Goal: Task Accomplishment & Management: Complete application form

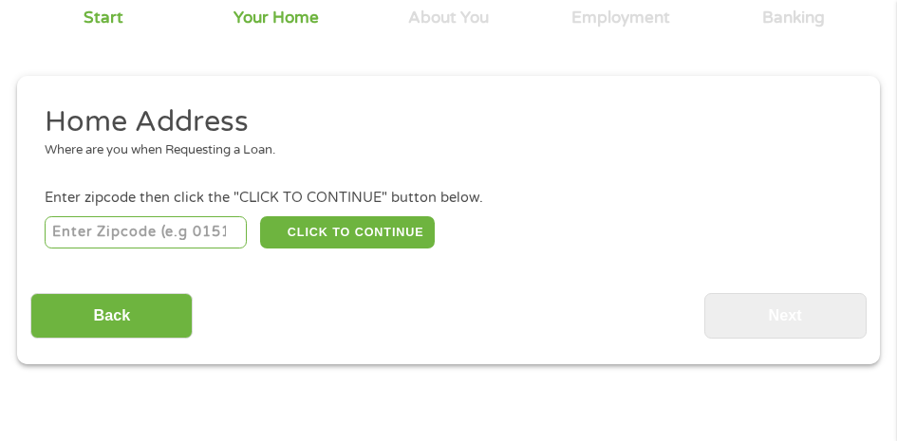
scroll to position [199, 0]
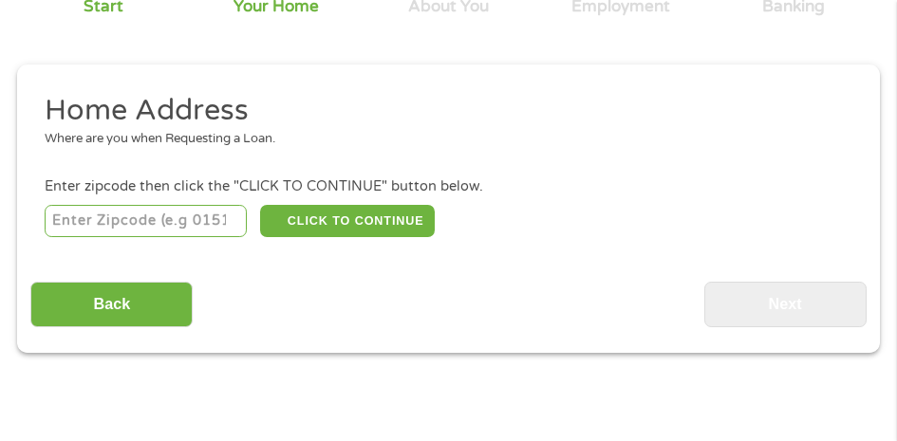
click at [187, 224] on input "number" at bounding box center [146, 221] width 202 height 32
type input "72701"
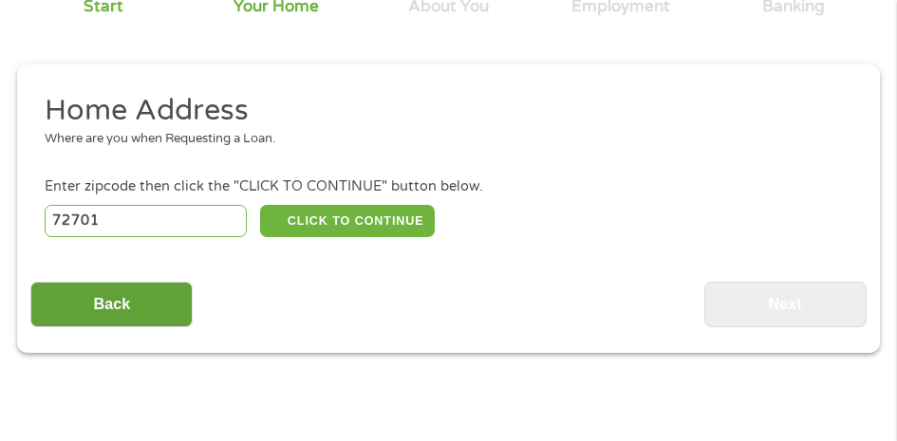
click at [140, 307] on input "Back" at bounding box center [111, 305] width 162 height 47
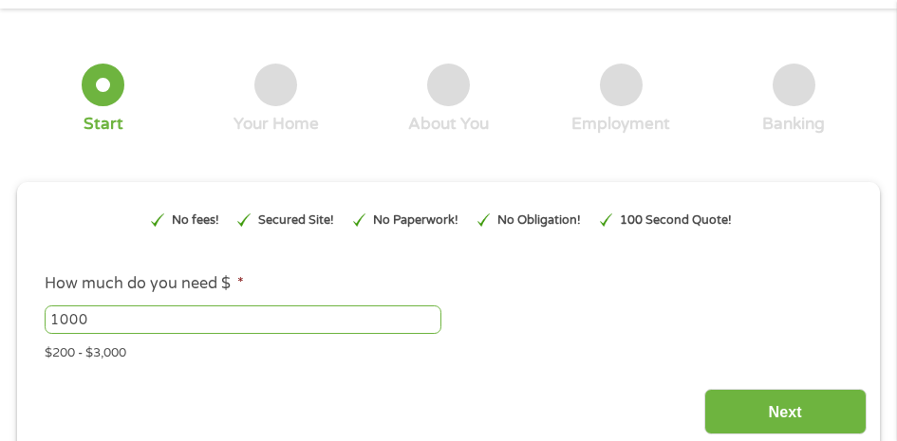
scroll to position [104, 0]
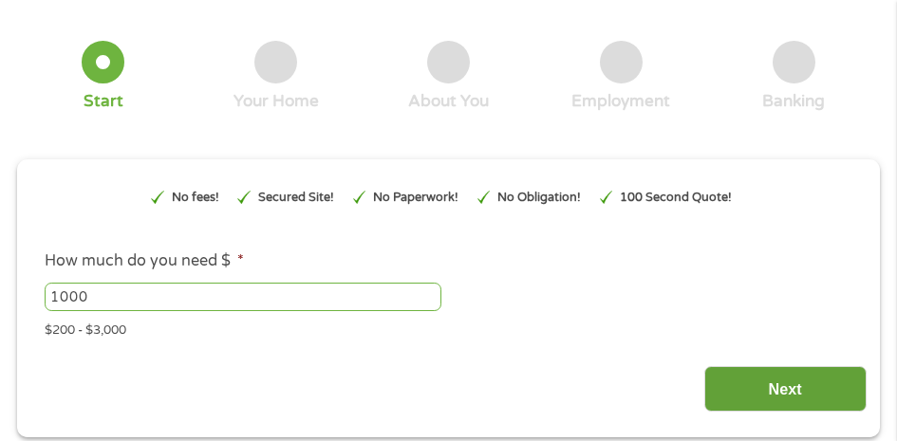
click at [733, 393] on input "Next" at bounding box center [785, 389] width 162 height 47
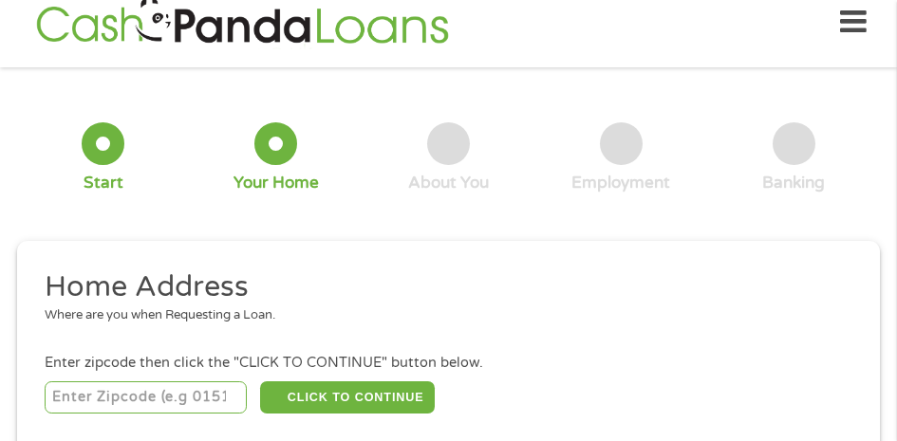
scroll to position [9, 0]
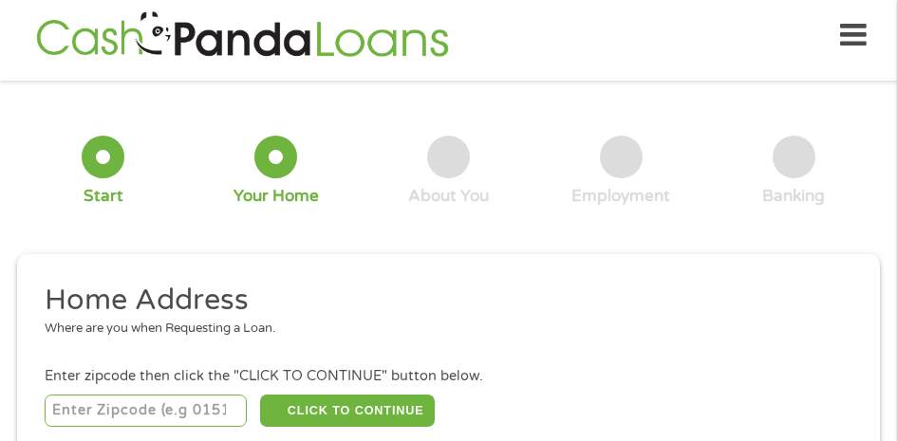
click at [208, 410] on input "number" at bounding box center [146, 411] width 202 height 32
type input "72701"
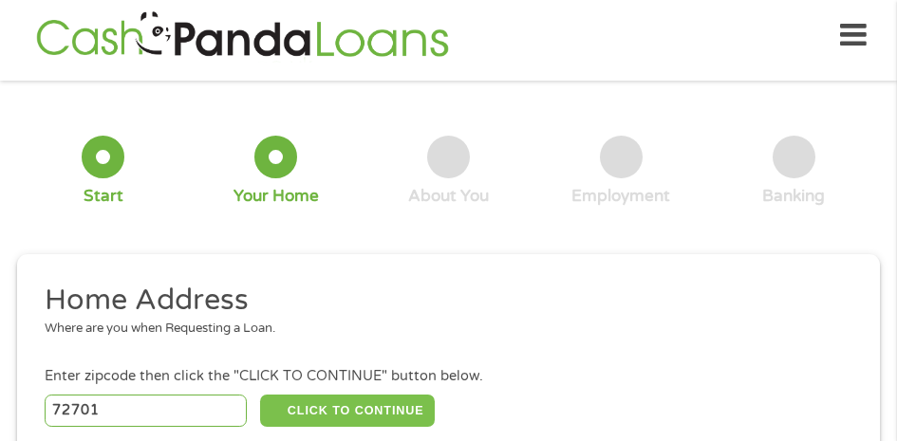
click at [355, 416] on button "CLICK TO CONTINUE" at bounding box center [347, 411] width 175 height 32
type input "72701"
type input "[GEOGRAPHIC_DATA]"
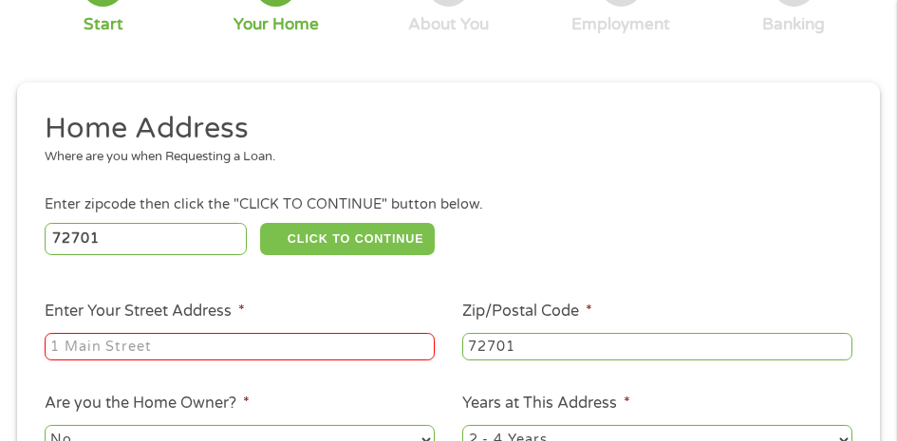
scroll to position [199, 0]
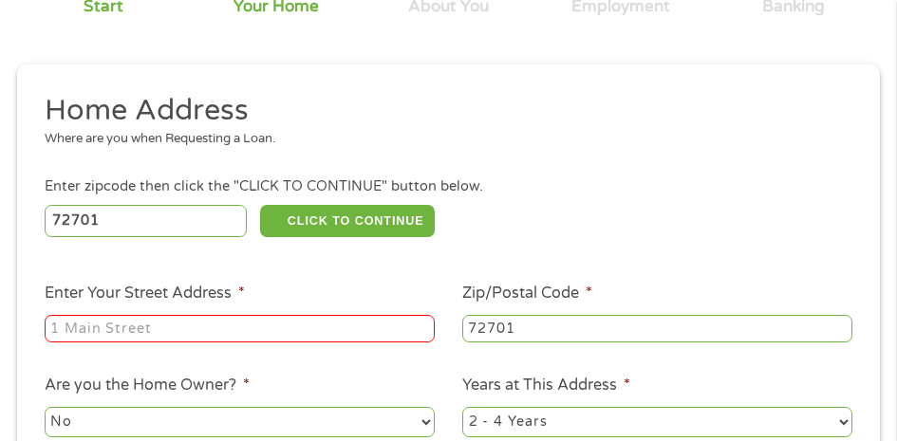
click at [307, 326] on input "Enter Your Street Address *" at bounding box center [240, 329] width 390 height 28
type input "[STREET_ADDRESS][PERSON_NAME]"
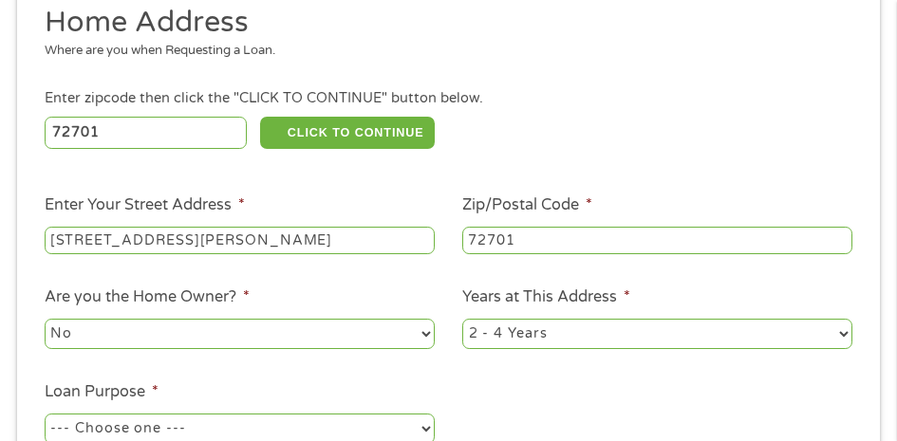
scroll to position [389, 0]
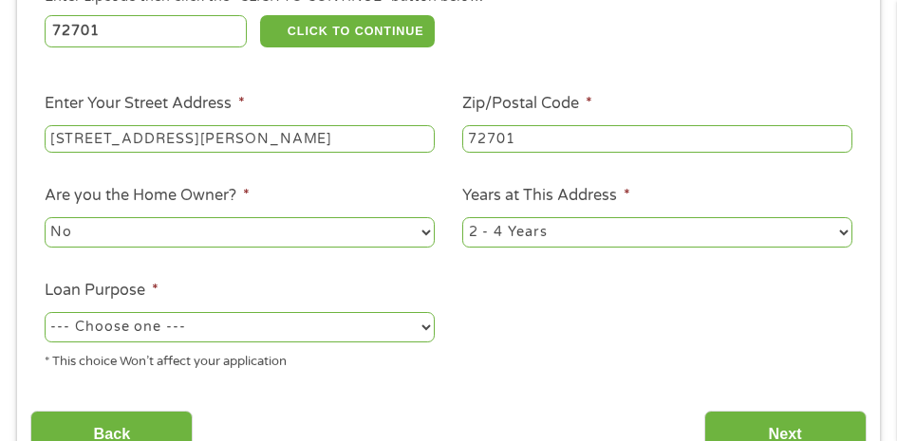
click at [356, 243] on select "No Yes" at bounding box center [240, 232] width 390 height 30
click at [45, 218] on select "No Yes" at bounding box center [240, 232] width 390 height 30
click at [342, 332] on select "--- Choose one --- Pay Bills Debt Consolidation Home Improvement Major Purchase…" at bounding box center [240, 327] width 390 height 30
select select "paybills"
click at [45, 313] on select "--- Choose one --- Pay Bills Debt Consolidation Home Improvement Major Purchase…" at bounding box center [240, 327] width 390 height 30
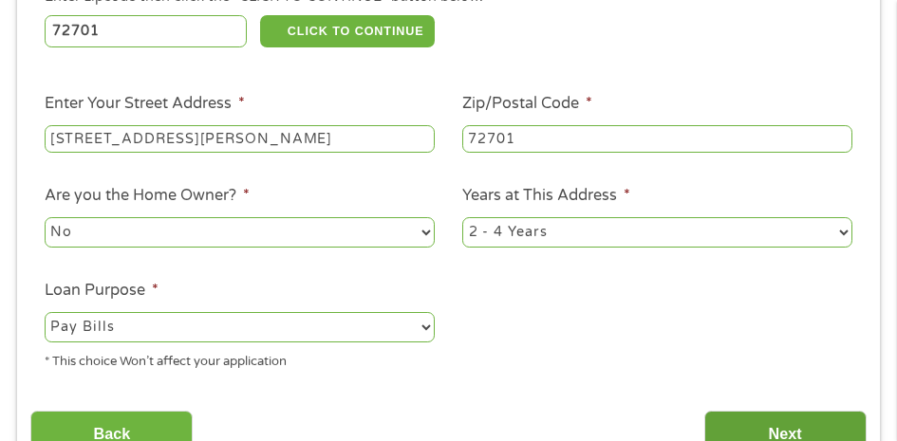
click at [766, 427] on input "Next" at bounding box center [785, 434] width 162 height 47
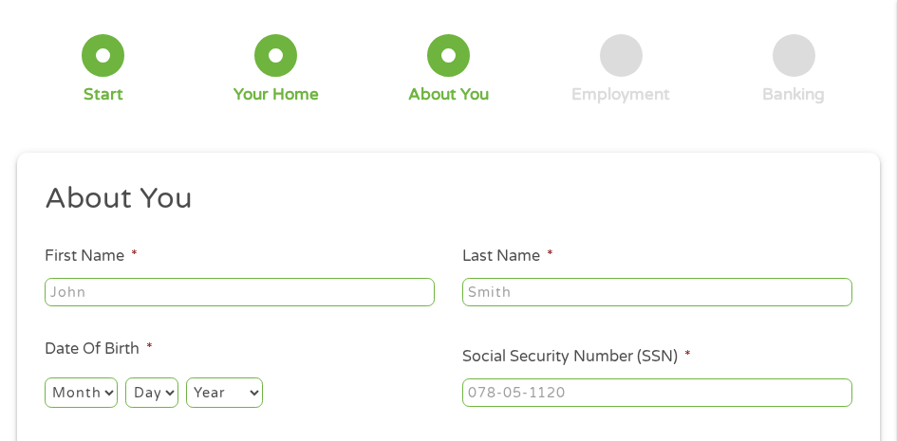
scroll to position [199, 0]
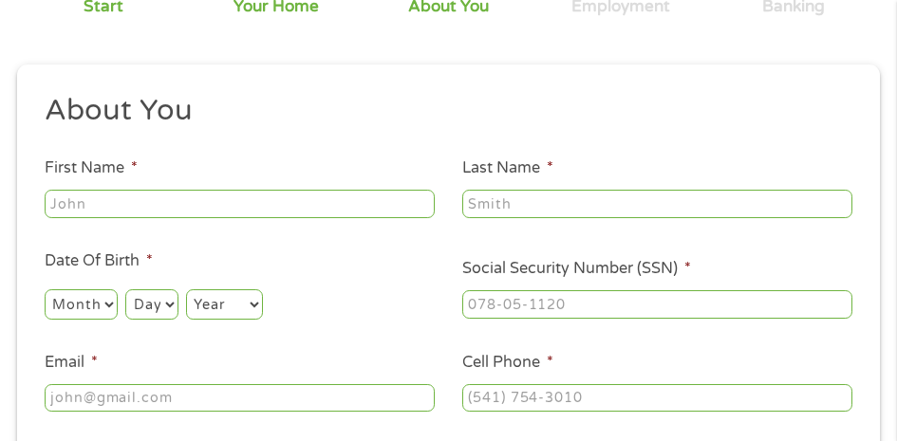
click at [305, 207] on input "First Name *" at bounding box center [240, 204] width 390 height 28
type input "[PERSON_NAME]"
type input "[EMAIL_ADDRESS][DOMAIN_NAME]"
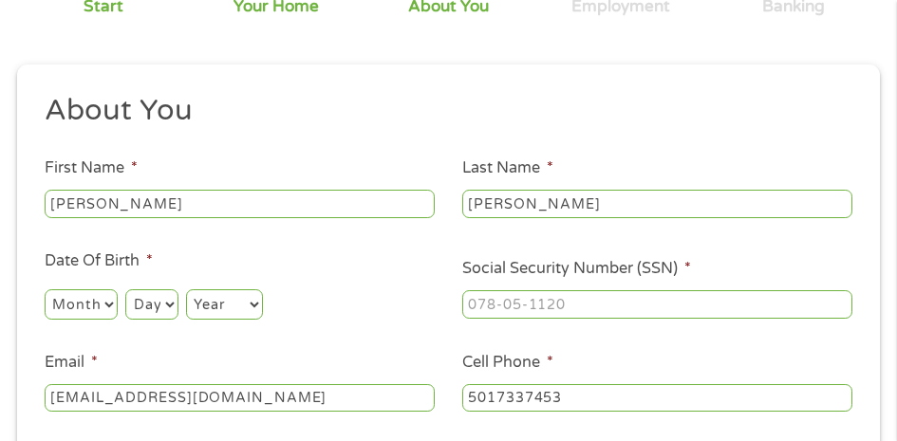
type input "[PHONE_NUMBER]"
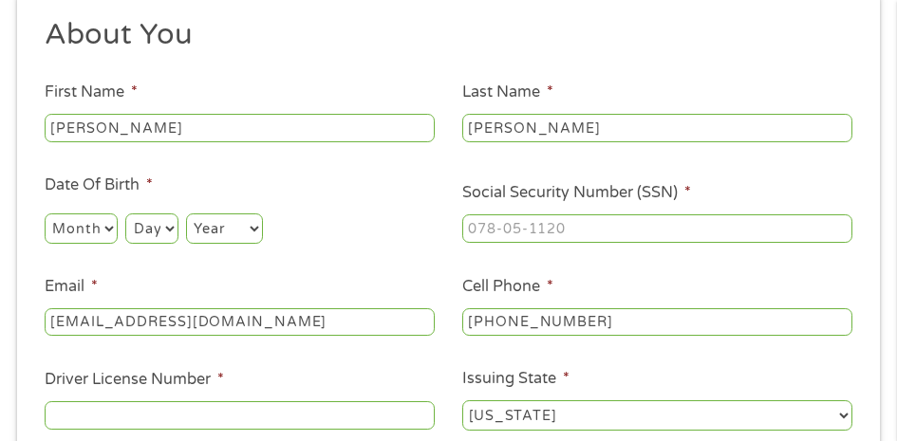
scroll to position [294, 0]
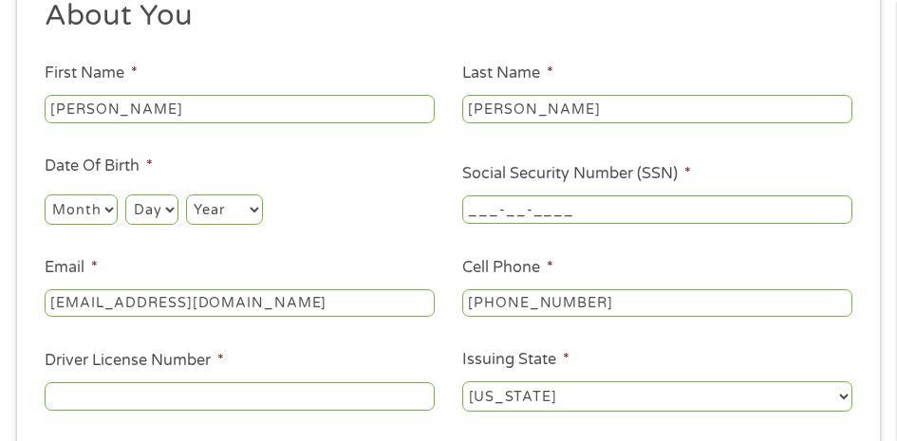
click at [534, 211] on input "___-__-____" at bounding box center [657, 210] width 390 height 28
type input "432-83-0062"
click at [331, 394] on input "Driver License Number *" at bounding box center [240, 397] width 390 height 28
type input "919613141"
click at [108, 215] on select "Month 1 2 3 4 5 6 7 8 9 10 11 12" at bounding box center [81, 210] width 73 height 30
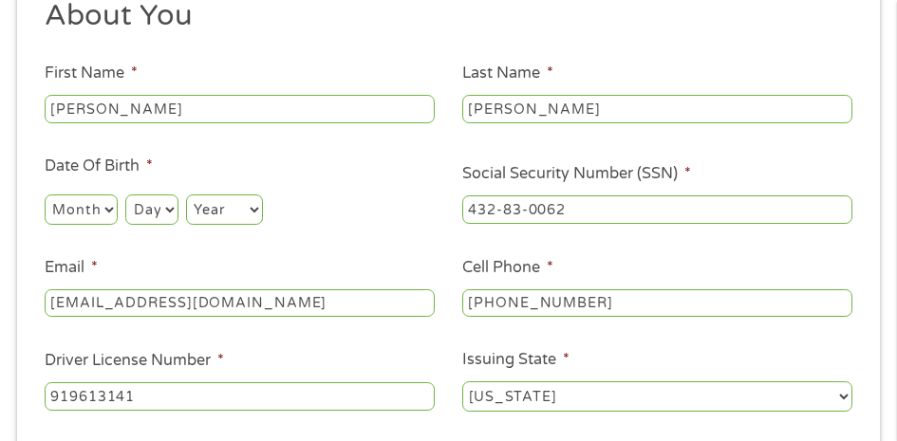
select select "12"
click at [45, 196] on select "Month 1 2 3 4 5 6 7 8 9 10 11 12" at bounding box center [81, 210] width 73 height 30
click at [150, 206] on select "Day 1 2 3 4 5 6 7 8 9 10 11 12 13 14 15 16 17 18 19 20 21 22 23 24 25 26 27 28 …" at bounding box center [151, 210] width 52 height 30
select select "9"
click at [125, 196] on select "Day 1 2 3 4 5 6 7 8 9 10 11 12 13 14 15 16 17 18 19 20 21 22 23 24 25 26 27 28 …" at bounding box center [151, 210] width 52 height 30
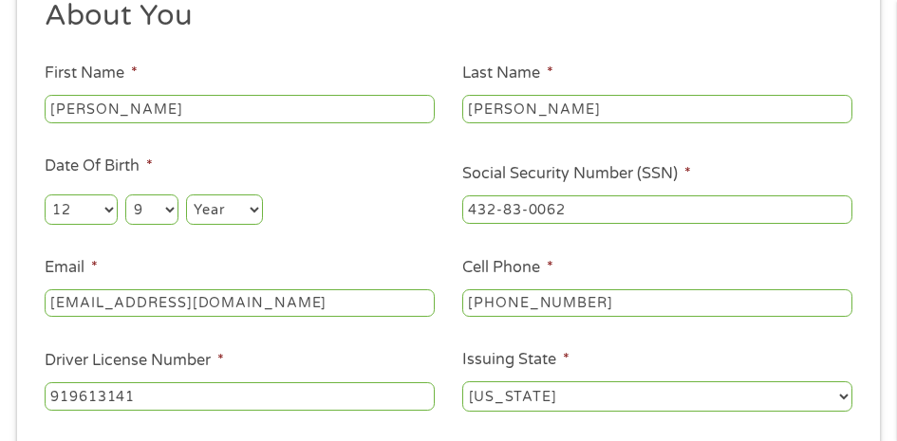
click at [206, 200] on select "Year [DATE] 2006 2005 2004 2003 2002 2001 2000 1999 1998 1997 1996 1995 1994 19…" at bounding box center [224, 210] width 77 height 30
select select "1992"
click at [187, 196] on select "Year [DATE] 2006 2005 2004 2003 2002 2001 2000 1999 1998 1997 1996 1995 1994 19…" at bounding box center [224, 210] width 77 height 30
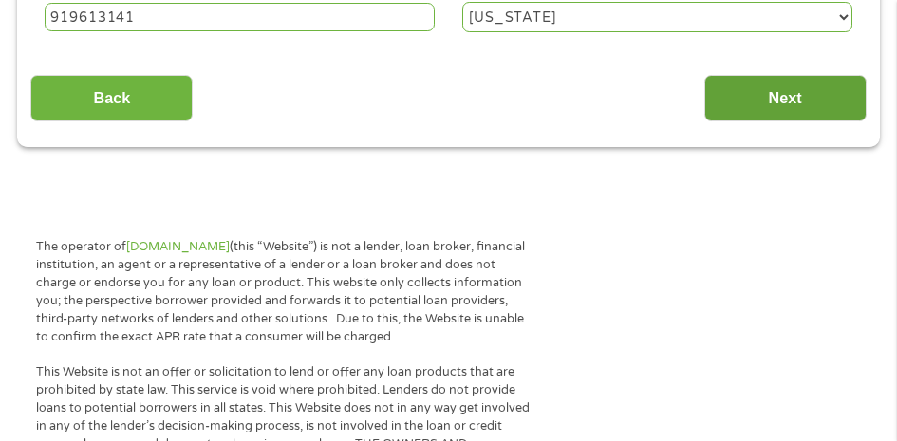
click at [761, 102] on input "Next" at bounding box center [785, 98] width 162 height 47
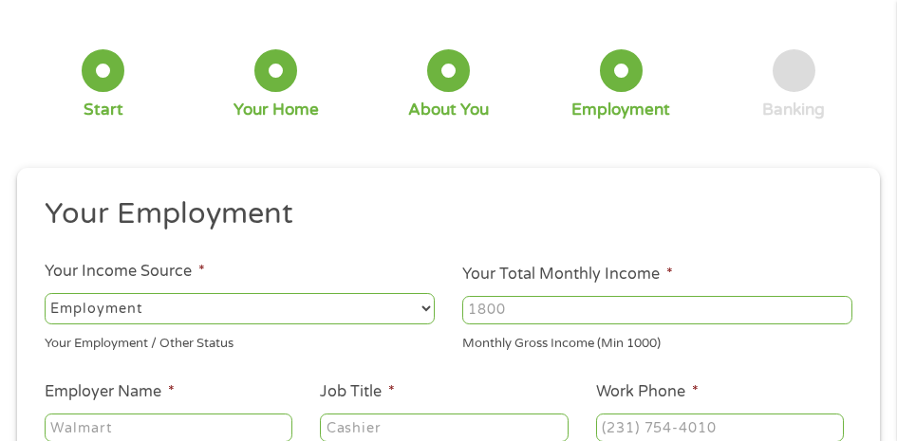
scroll to position [199, 0]
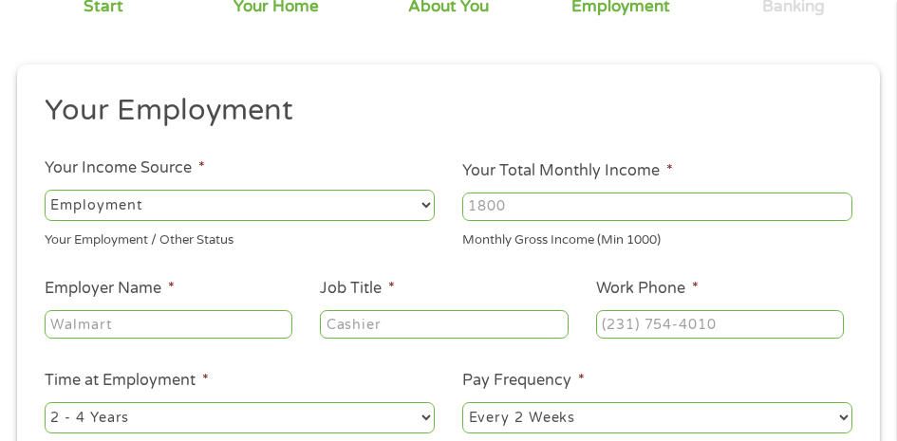
click at [505, 212] on input "Your Total Monthly Income *" at bounding box center [657, 207] width 390 height 28
click at [841, 202] on input "1000" at bounding box center [657, 207] width 390 height 28
click at [647, 200] on input "1000" at bounding box center [657, 207] width 390 height 28
drag, startPoint x: 647, startPoint y: 200, endPoint x: 622, endPoint y: 203, distance: 25.8
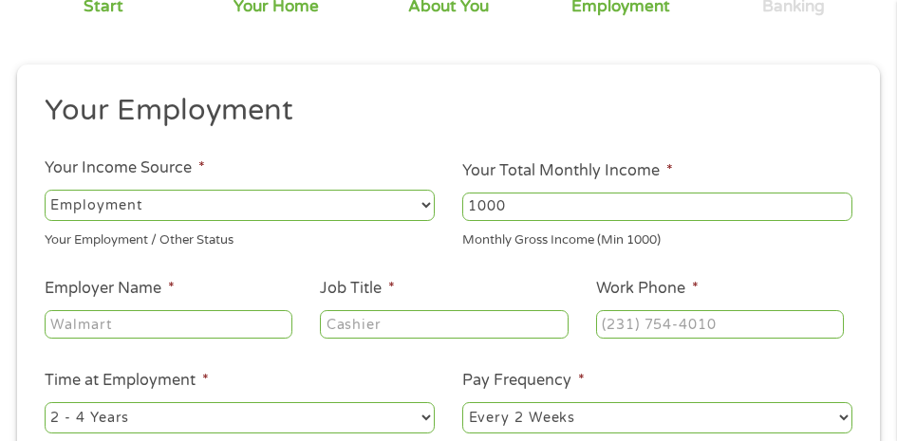
click at [646, 200] on input "1000" at bounding box center [657, 207] width 390 height 28
click at [531, 215] on input "1000" at bounding box center [657, 207] width 390 height 28
type input "1"
type input "3000"
click at [154, 328] on input "Employer Name *" at bounding box center [169, 324] width 249 height 28
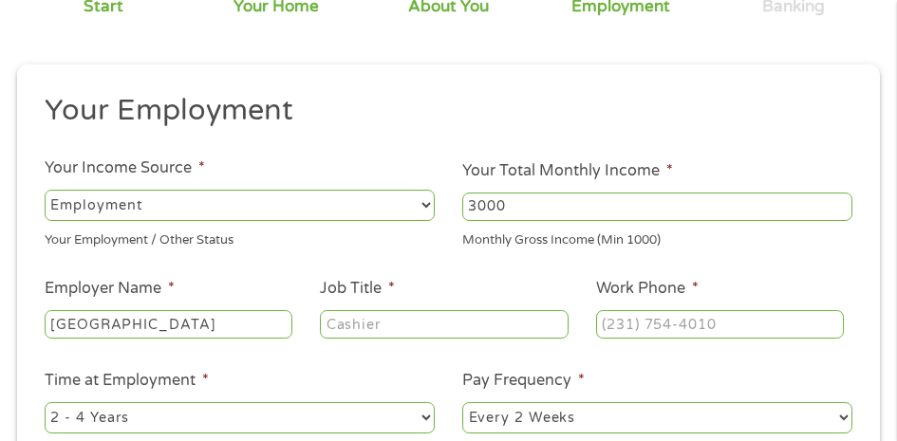
type input "[GEOGRAPHIC_DATA]"
type input "Event Coordinator"
type input "[PHONE_NUMBER]"
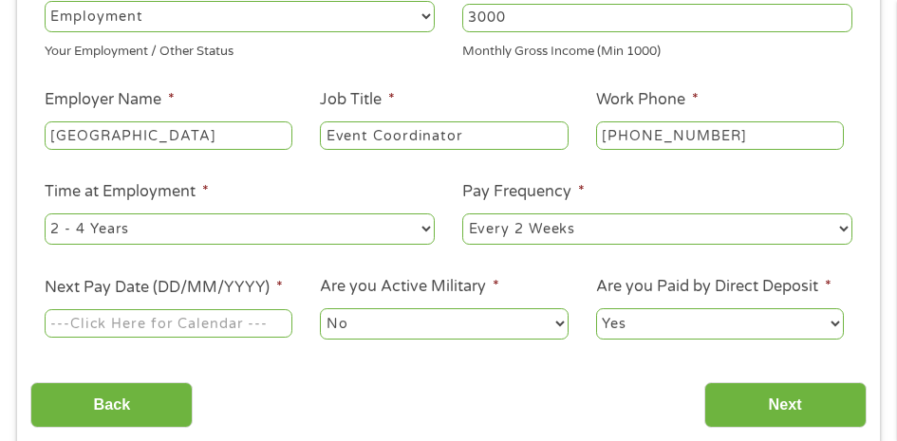
scroll to position [389, 0]
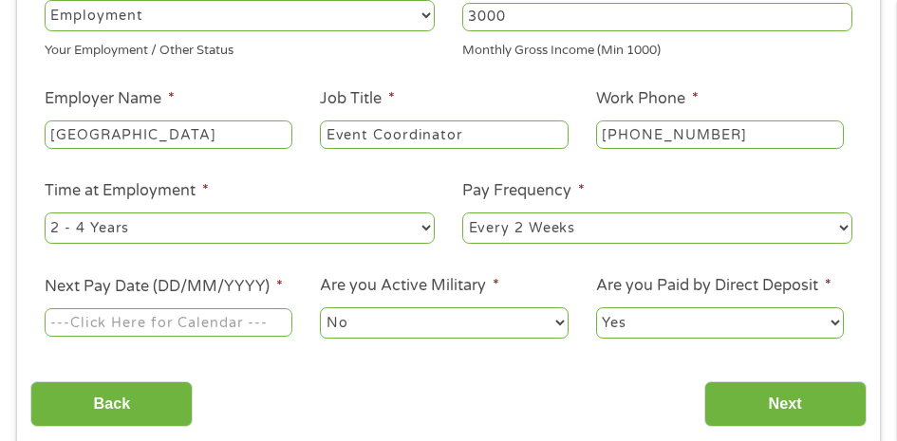
click at [250, 219] on select "--- Choose one --- 1 Year or less 1 - 2 Years 2 - 4 Years Over 4 Years" at bounding box center [240, 228] width 390 height 30
select select "12months"
click at [45, 214] on select "--- Choose one --- 1 Year or less 1 - 2 Years 2 - 4 Years Over 4 Years" at bounding box center [240, 228] width 390 height 30
click at [234, 234] on select "--- Choose one --- 1 Year or less 1 - 2 Years 2 - 4 Years Over 4 Years" at bounding box center [240, 228] width 390 height 30
click at [45, 214] on select "--- Choose one --- 1 Year or less 1 - 2 Years 2 - 4 Years Over 4 Years" at bounding box center [240, 228] width 390 height 30
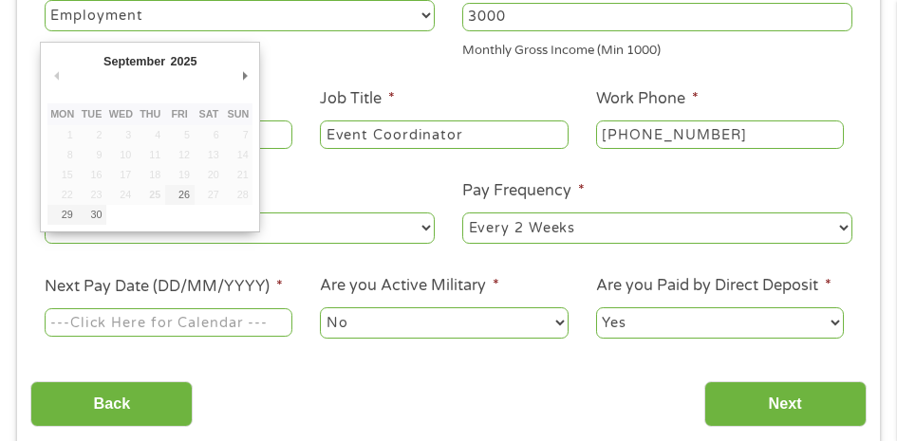
click at [204, 326] on input "Next Pay Date (DD/MM/YYYY) *" at bounding box center [169, 323] width 249 height 28
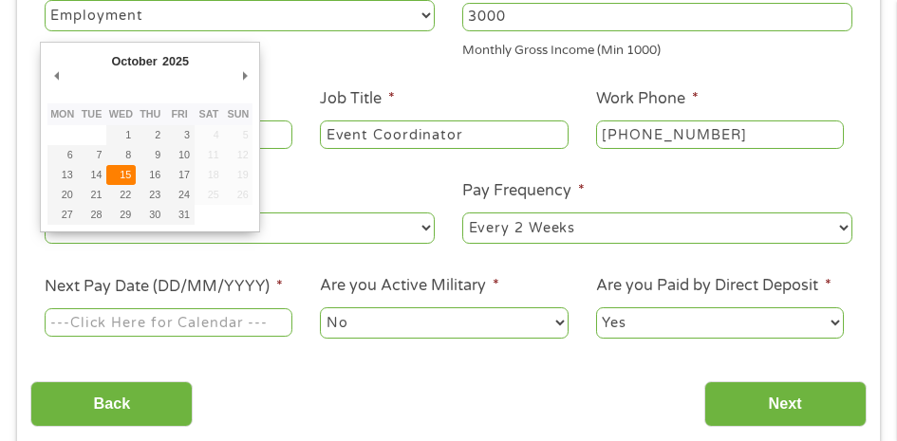
type input "[DATE]"
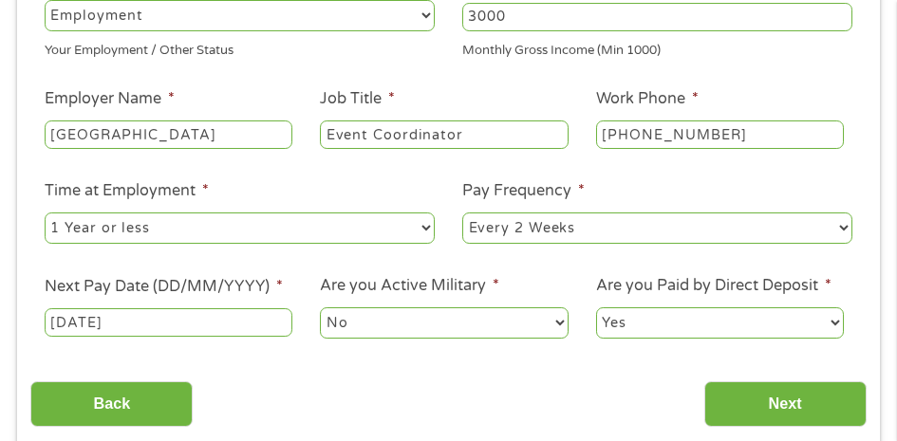
click at [630, 327] on select "Yes No" at bounding box center [720, 323] width 249 height 30
click at [596, 309] on select "Yes No" at bounding box center [720, 323] width 249 height 30
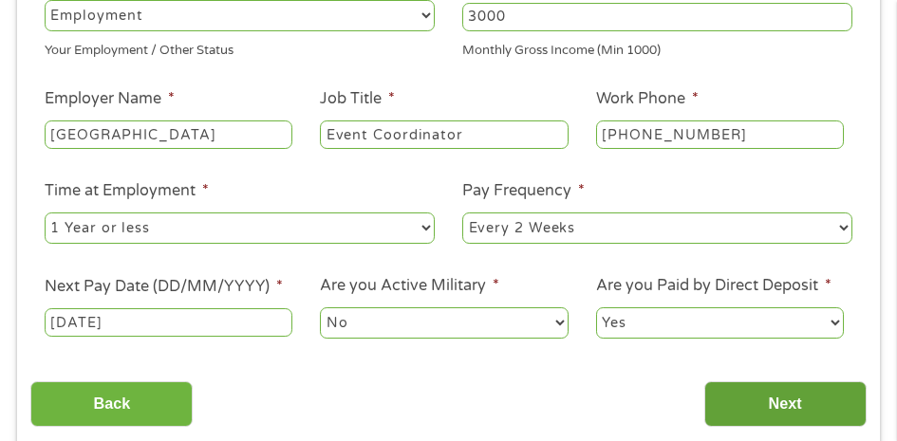
click at [755, 409] on input "Next" at bounding box center [785, 405] width 162 height 47
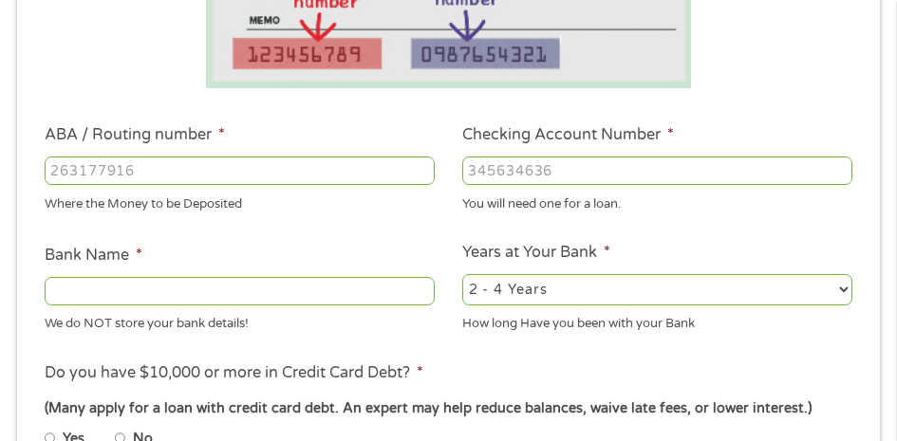
scroll to position [579, 0]
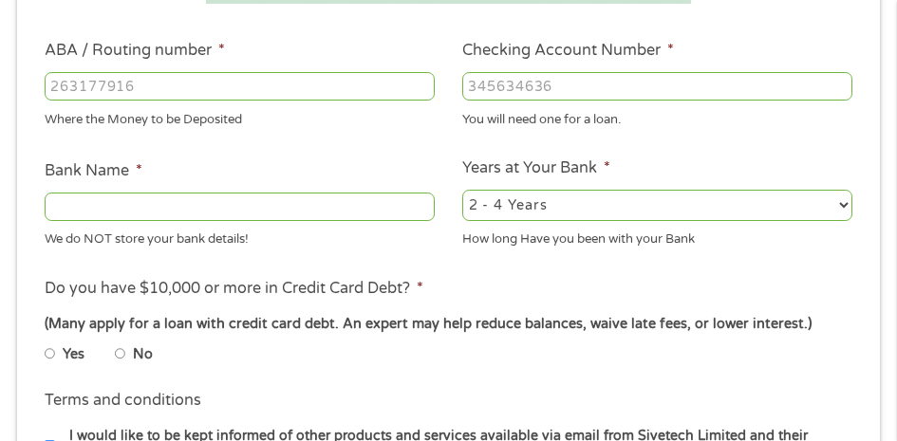
click at [119, 349] on input "No" at bounding box center [120, 354] width 11 height 23
radio input "true"
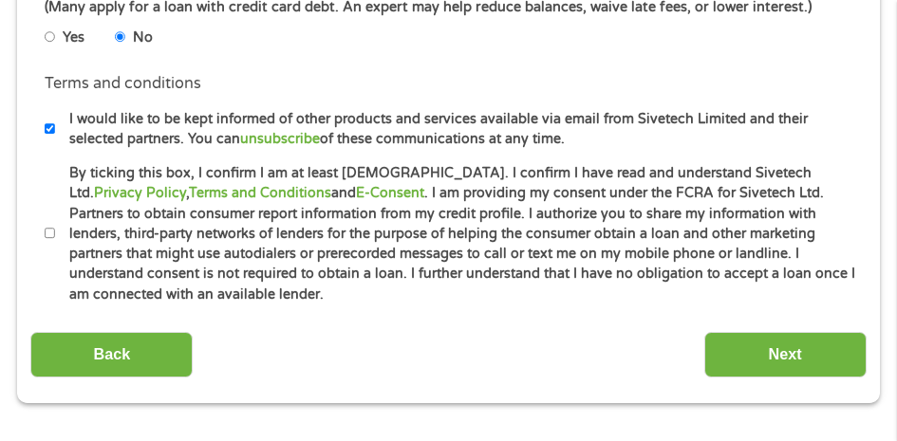
scroll to position [959, 0]
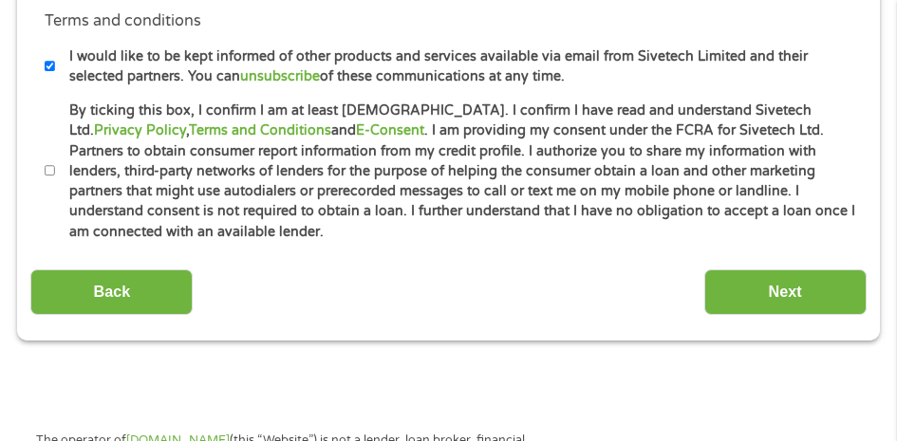
click at [54, 163] on input "By ticking this box, I confirm I am at least [DEMOGRAPHIC_DATA]. I confirm I ha…" at bounding box center [50, 170] width 11 height 23
checkbox input "true"
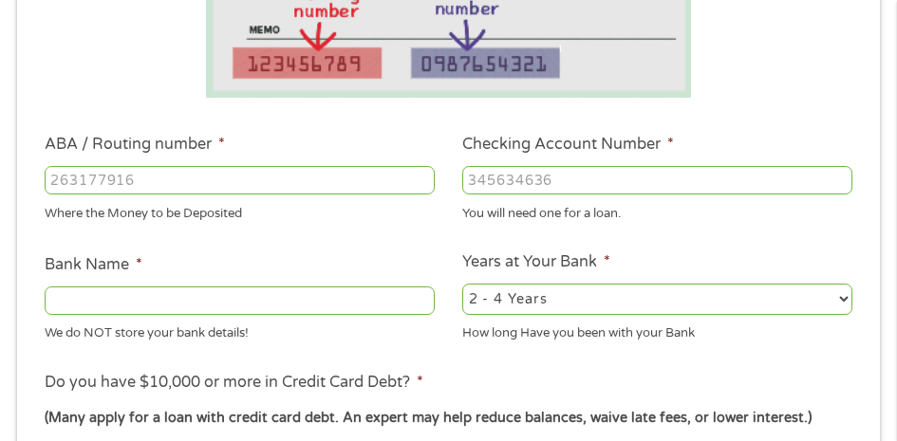
scroll to position [484, 0]
click at [298, 292] on input "Bank Name *" at bounding box center [240, 302] width 390 height 28
type input "Arvest"
click at [524, 296] on select "2 - 4 Years 6 - 12 Months 1 - 2 Years Over 4 Years" at bounding box center [657, 300] width 390 height 30
select select "60months"
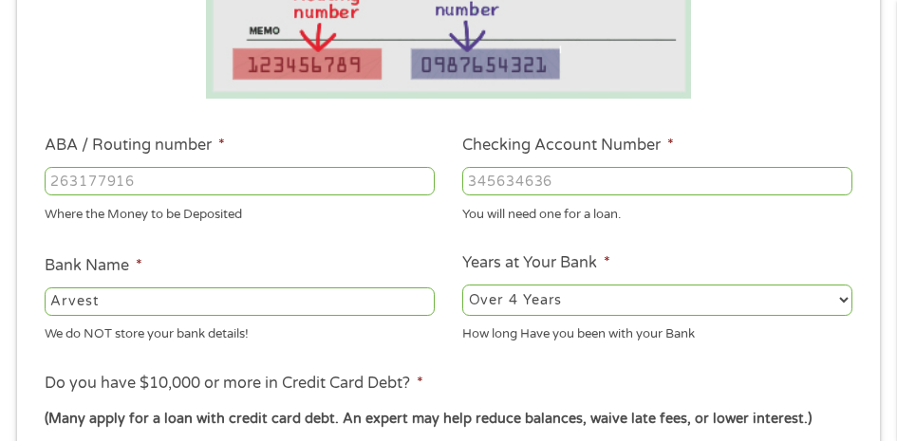
click at [462, 286] on select "2 - 4 Years 6 - 12 Months 1 - 2 Years Over 4 Years" at bounding box center [657, 300] width 390 height 30
click at [357, 172] on input "ABA / Routing number *" at bounding box center [240, 181] width 390 height 28
click at [272, 185] on input "ABA / Routing number *" at bounding box center [240, 181] width 390 height 28
click at [332, 178] on input "ABA / Routing number *" at bounding box center [240, 181] width 390 height 28
type input "082900872"
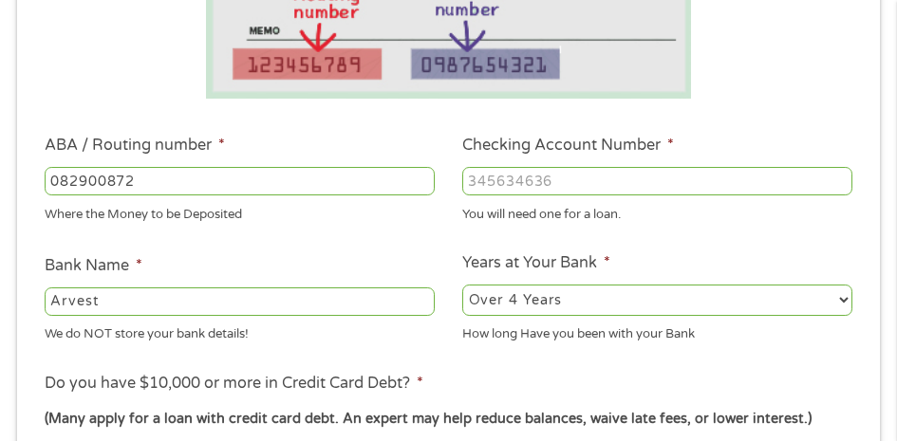
type input "ARVEST BANKFAYETTEVILLE"
type input "082900872"
click at [502, 189] on input "Checking Account Number *" at bounding box center [657, 181] width 390 height 28
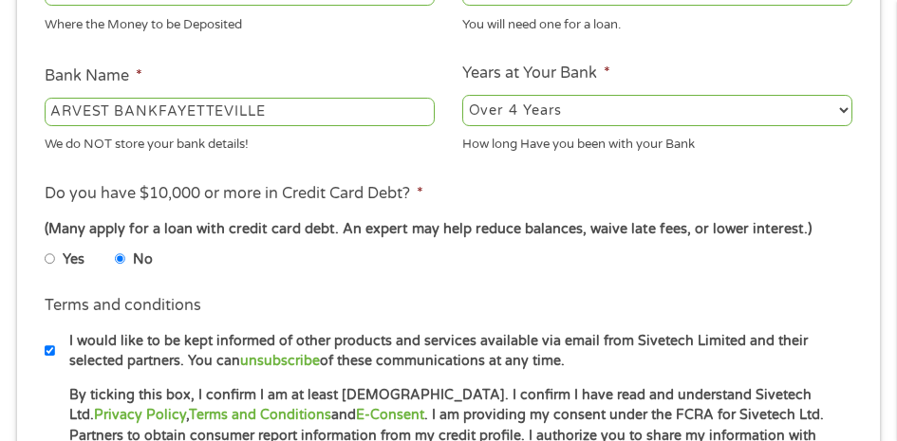
scroll to position [864, 0]
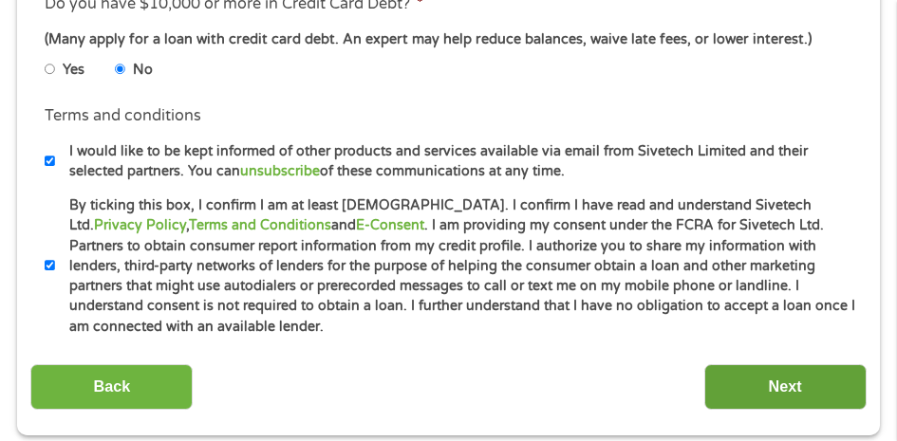
type input "45778999"
click at [741, 367] on input "Next" at bounding box center [785, 388] width 162 height 47
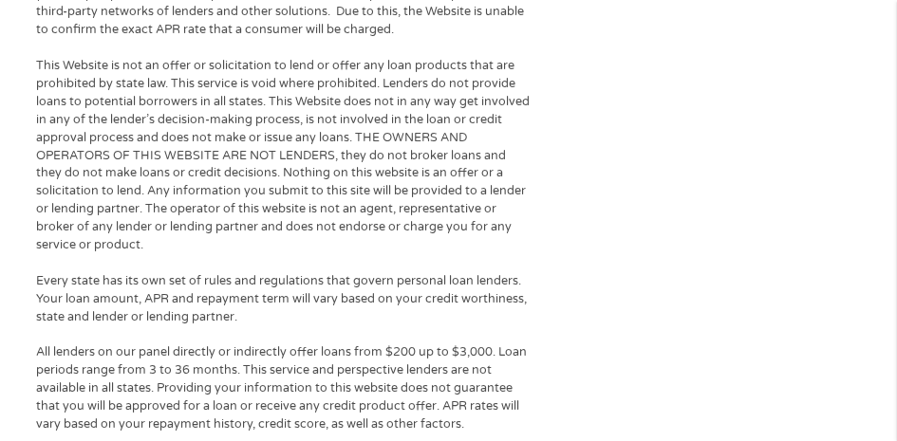
scroll to position [852, 0]
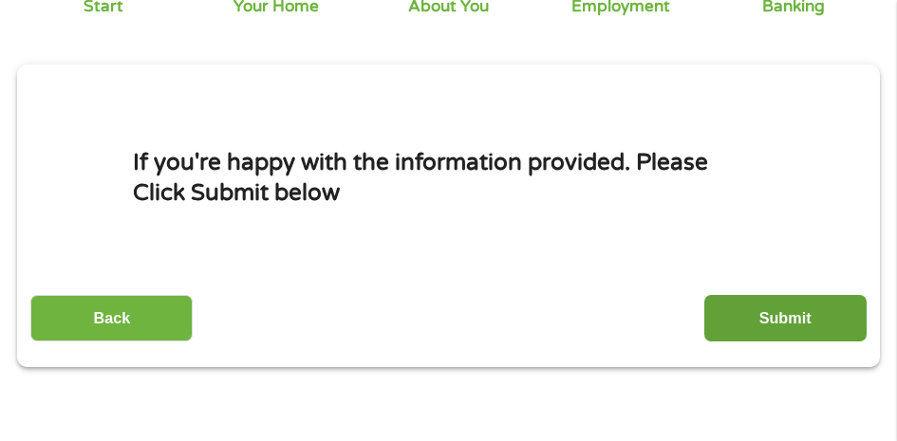
click at [835, 320] on input "Submit" at bounding box center [785, 318] width 162 height 47
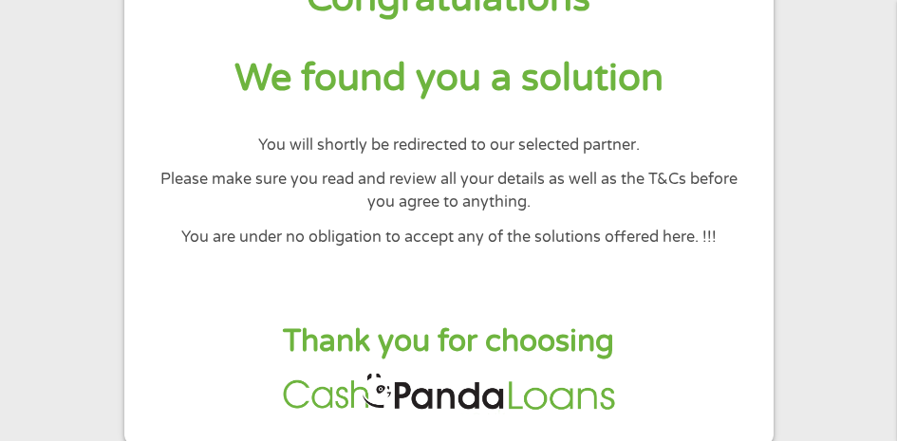
scroll to position [285, 0]
